Goal: Information Seeking & Learning: Understand process/instructions

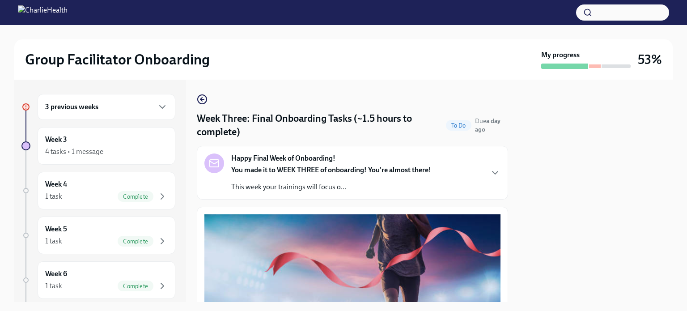
click at [157, 107] on icon "button" at bounding box center [162, 107] width 11 height 11
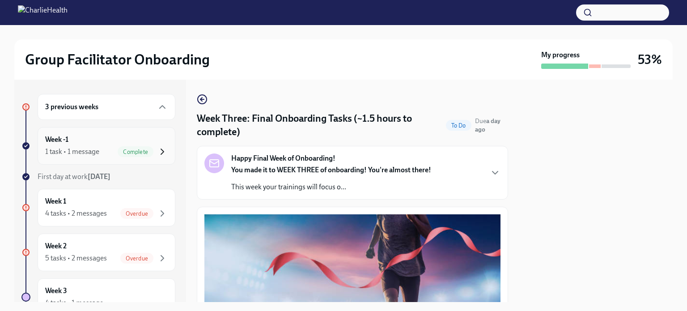
click at [157, 150] on icon "button" at bounding box center [162, 151] width 11 height 11
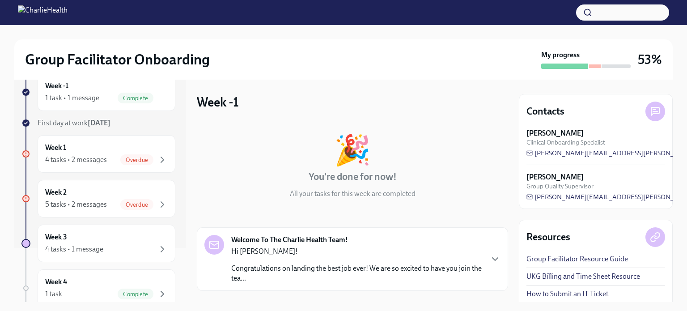
scroll to position [54, 0]
click at [157, 159] on icon "button" at bounding box center [162, 159] width 11 height 11
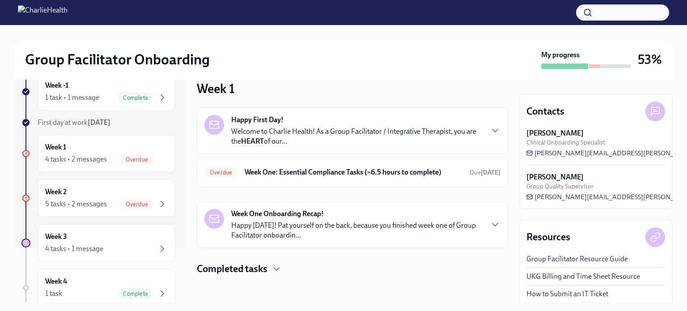
scroll to position [15, 0]
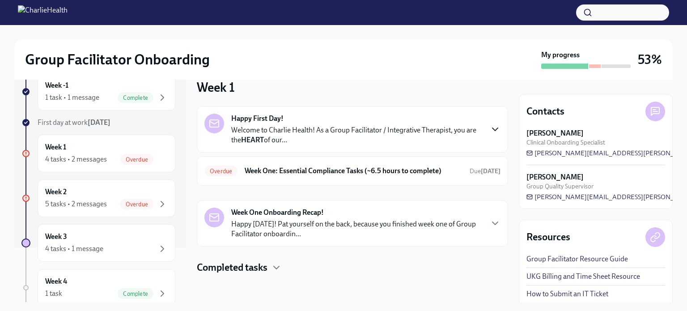
click at [490, 130] on icon "button" at bounding box center [495, 129] width 11 height 11
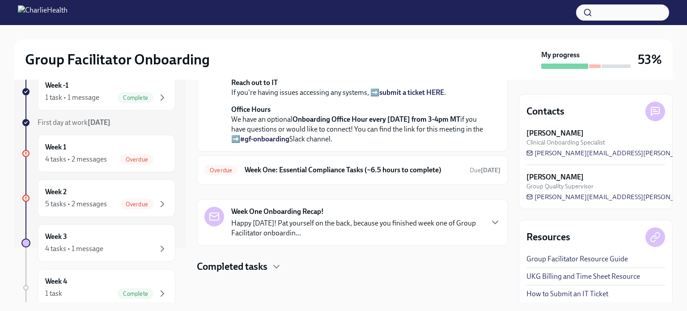
scroll to position [300, 0]
drag, startPoint x: 531, startPoint y: 237, endPoint x: 528, endPoint y: 266, distance: 29.7
click at [528, 266] on div "Resources Group Facilitator Resource Guide UKG Billing and Time Sheet Resource …" at bounding box center [596, 272] width 154 height 104
click at [490, 221] on icon "button" at bounding box center [495, 222] width 11 height 11
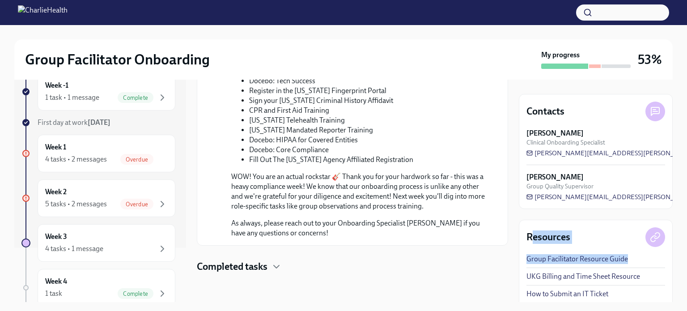
scroll to position [850, 0]
click at [276, 271] on icon "button" at bounding box center [276, 266] width 11 height 11
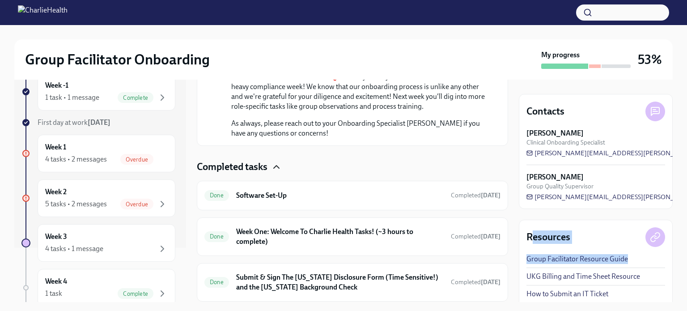
scroll to position [977, 0]
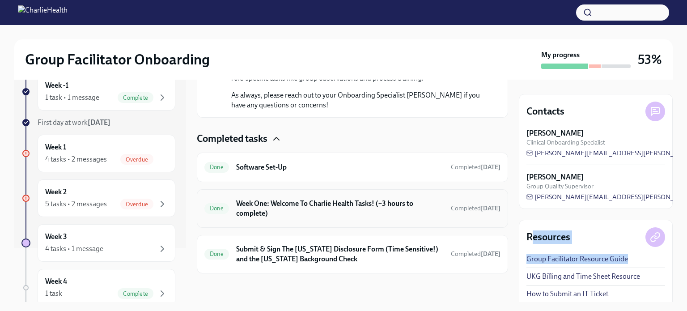
click at [394, 209] on h6 "Week One: Welcome To Charlie Health Tasks! (~3 hours to complete)" at bounding box center [340, 209] width 208 height 20
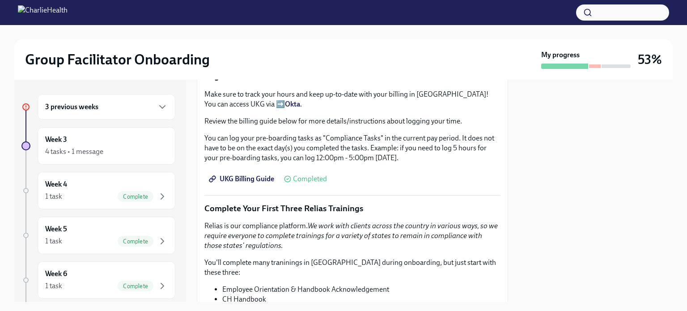
scroll to position [874, 0]
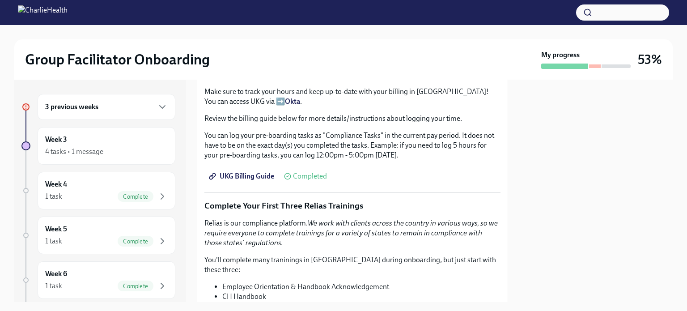
click at [255, 172] on span "UKG Billing Guide" at bounding box center [243, 176] width 64 height 9
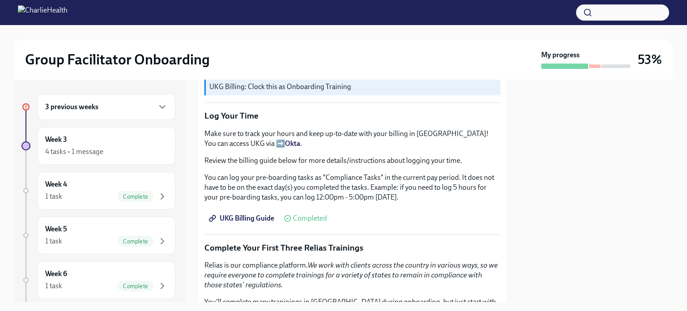
scroll to position [815, 0]
